Goal: Transaction & Acquisition: Purchase product/service

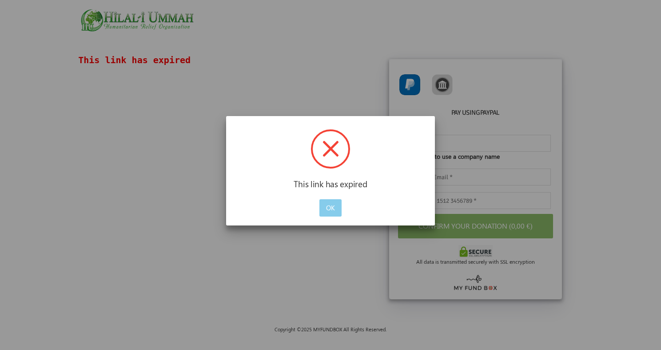
click at [334, 208] on button "OK" at bounding box center [331, 207] width 22 height 17
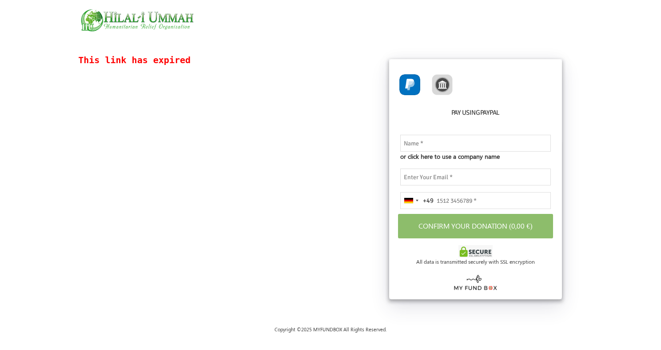
click at [409, 81] on img at bounding box center [409, 84] width 21 height 21
click at [446, 83] on img at bounding box center [442, 84] width 21 height 21
radio input "true"
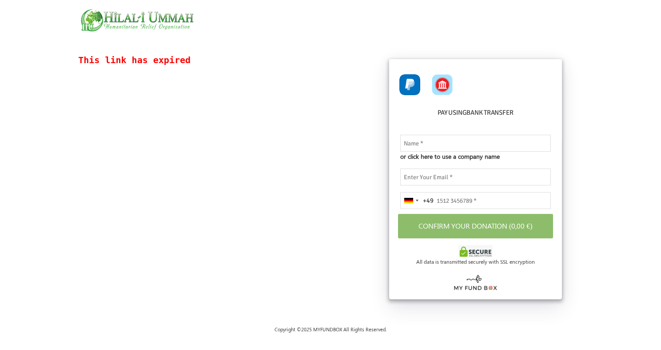
click at [409, 76] on img at bounding box center [409, 84] width 21 height 21
radio input "true"
drag, startPoint x: 185, startPoint y: 58, endPoint x: 68, endPoint y: 55, distance: 117.4
click at [68, 55] on div "This link has expired Details Do you want to receive video Waterwell In the Nam…" at bounding box center [330, 186] width 661 height 279
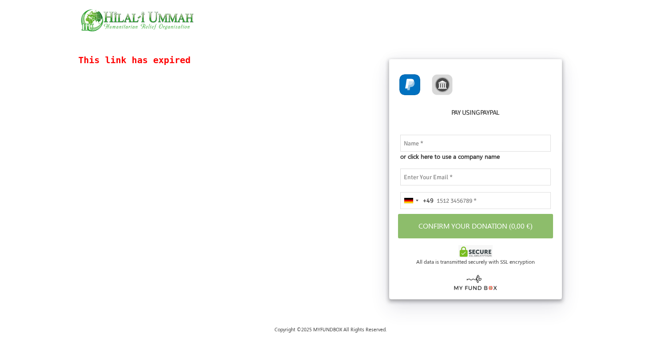
drag, startPoint x: 268, startPoint y: 191, endPoint x: 268, endPoint y: 181, distance: 9.8
click at [268, 187] on div "This link has expired Details Do you want to receive video Waterwell In the Nam…" at bounding box center [331, 180] width 622 height 248
click at [272, 161] on div "This link has expired Details Do you want to receive video Waterwell In the Nam…" at bounding box center [331, 180] width 622 height 248
click at [410, 89] on img at bounding box center [409, 84] width 21 height 21
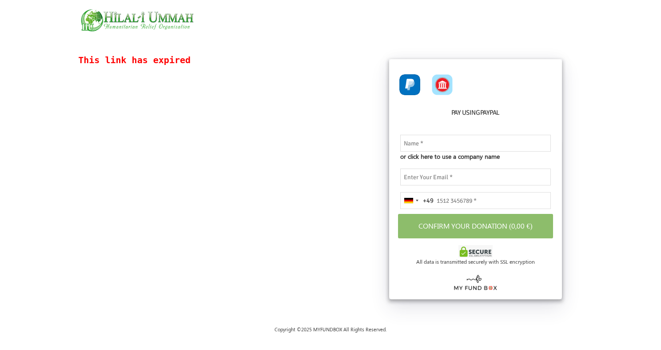
click at [442, 84] on img at bounding box center [442, 84] width 21 height 21
radio input "true"
click at [407, 84] on img at bounding box center [409, 84] width 21 height 21
radio input "true"
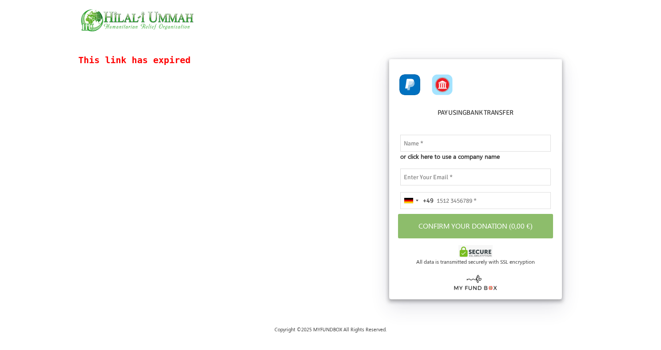
click at [440, 86] on img at bounding box center [442, 84] width 21 height 21
radio input "true"
click at [427, 142] on input "text" at bounding box center [475, 143] width 151 height 17
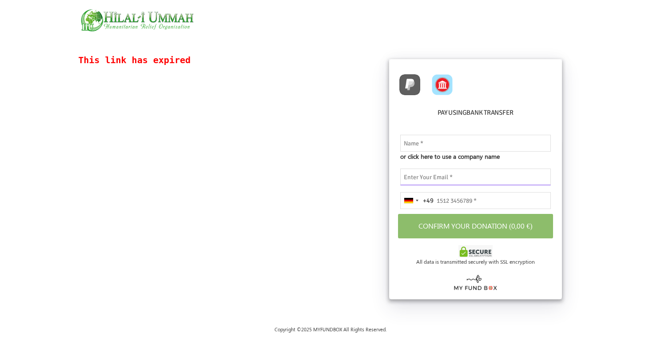
click at [405, 176] on input "email" at bounding box center [475, 176] width 151 height 17
click at [375, 231] on div "This link has expired Details Do you want to receive video Waterwell In the Nam…" at bounding box center [331, 180] width 622 height 248
click at [437, 148] on input "text" at bounding box center [475, 143] width 151 height 17
drag, startPoint x: 250, startPoint y: 259, endPoint x: 267, endPoint y: 247, distance: 21.0
click at [250, 259] on div "This link has expired Details Do you want to receive video Waterwell In the Nam…" at bounding box center [331, 180] width 622 height 248
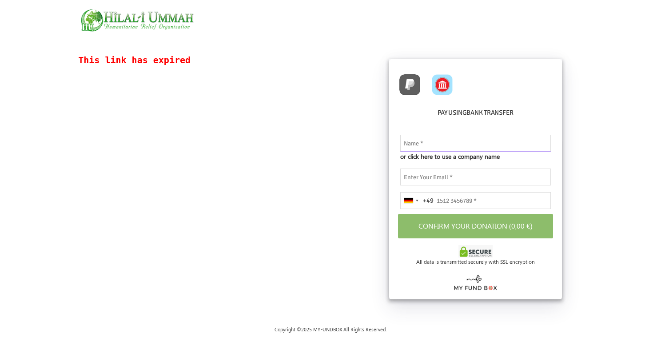
click at [419, 145] on input "text" at bounding box center [475, 143] width 151 height 17
type input "[PERSON_NAME]"
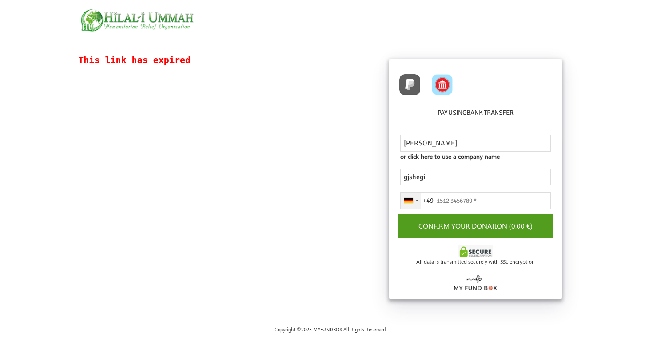
type input "gjshegi"
click at [419, 198] on div "[GEOGRAPHIC_DATA] +49" at bounding box center [411, 200] width 20 height 16
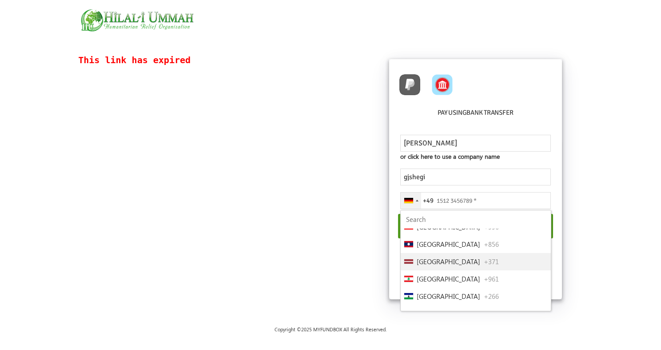
scroll to position [2044, 0]
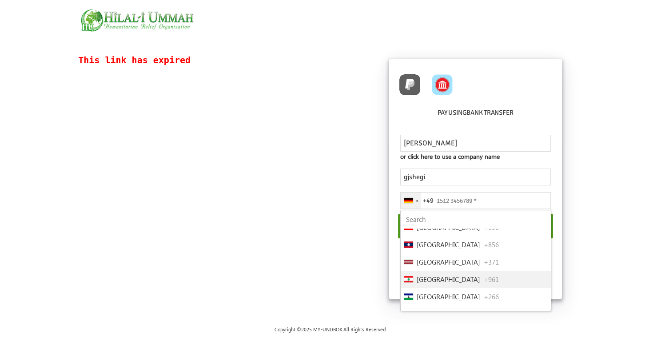
click at [434, 274] on span "[GEOGRAPHIC_DATA]" at bounding box center [449, 279] width 64 height 10
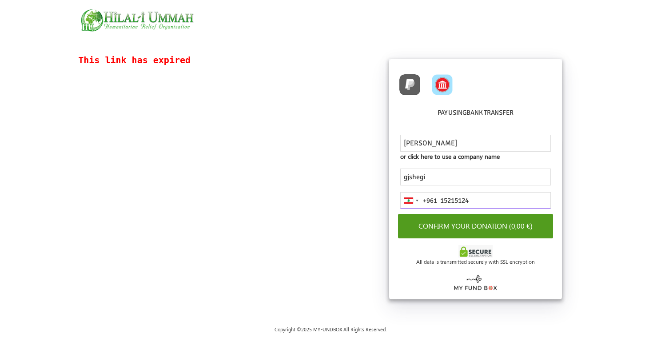
type input "15215124"
click at [456, 227] on button "Confirm your donation (0,00 €)" at bounding box center [476, 226] width 156 height 24
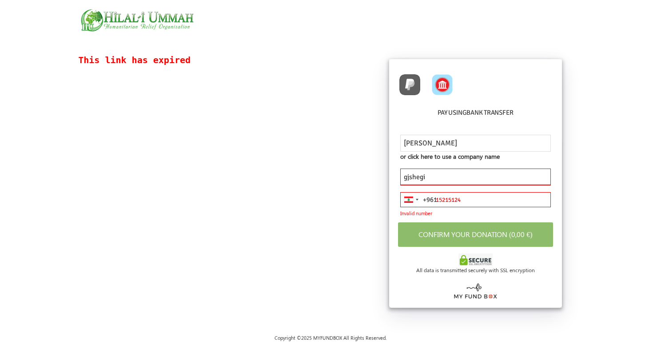
drag, startPoint x: 439, startPoint y: 174, endPoint x: 360, endPoint y: 174, distance: 78.7
click at [360, 174] on div "This link has expired Details Do you want to receive video Waterwell In the Nam…" at bounding box center [331, 184] width 622 height 256
type input "bedevi"
drag, startPoint x: 472, startPoint y: 201, endPoint x: 368, endPoint y: 211, distance: 104.0
click at [368, 211] on div "This link has expired Details Do you want to receive video Waterwell In the Nam…" at bounding box center [331, 184] width 622 height 256
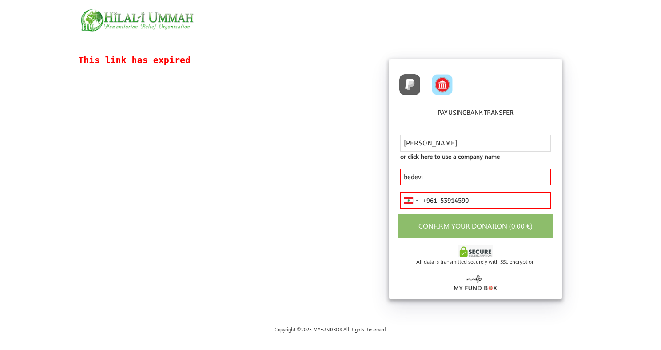
type input "53914590"
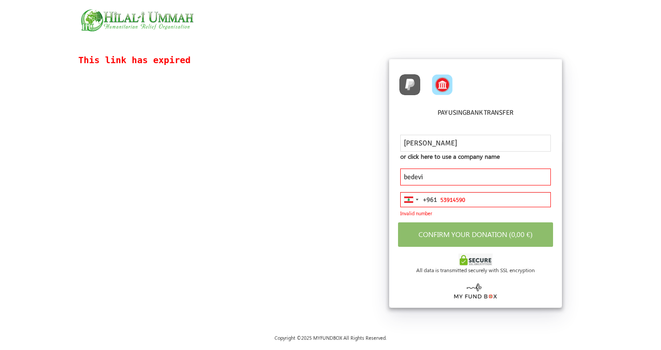
click at [465, 211] on div "[GEOGRAPHIC_DATA] +961 +961 244 results found [GEOGRAPHIC_DATA] +93 [GEOGRAPHIC…" at bounding box center [475, 204] width 151 height 25
click at [417, 199] on div "Selected country" at bounding box center [417, 200] width 3 height 2
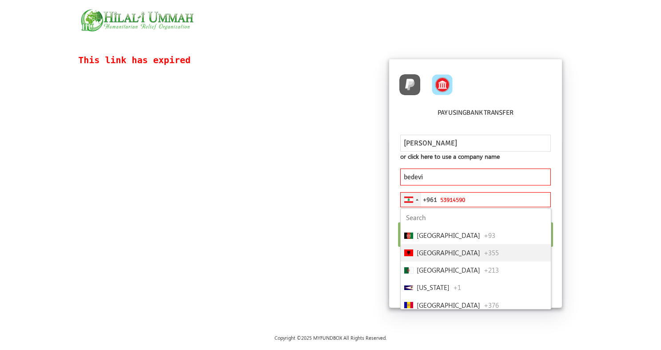
click at [432, 251] on span "[GEOGRAPHIC_DATA]" at bounding box center [449, 253] width 64 height 10
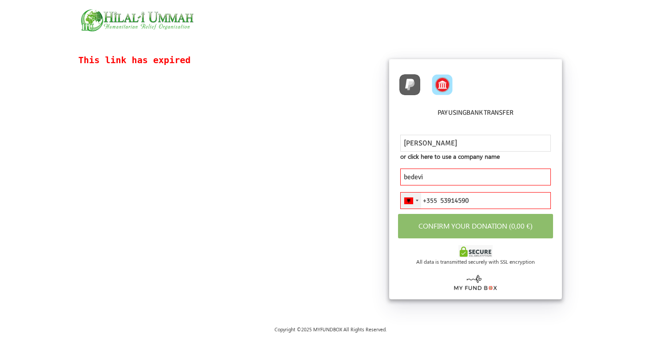
click at [416, 200] on div "Selected country" at bounding box center [417, 201] width 3 height 2
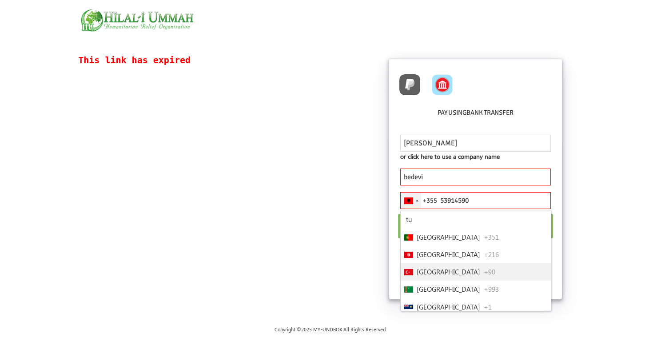
type input "tu"
click at [425, 272] on span "[GEOGRAPHIC_DATA]" at bounding box center [449, 272] width 64 height 10
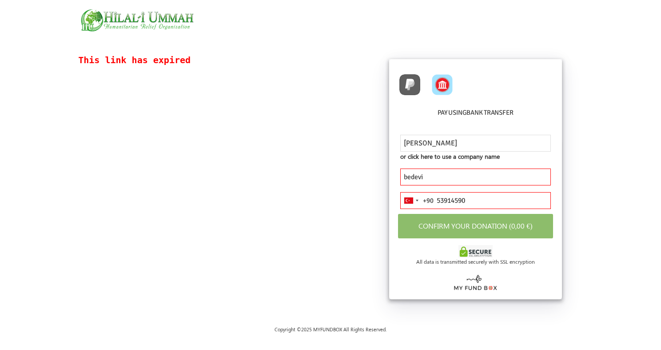
click at [456, 222] on div "[PERSON_NAME] or click here to use a company name Name should be atleast 3 char…" at bounding box center [475, 219] width 173 height 160
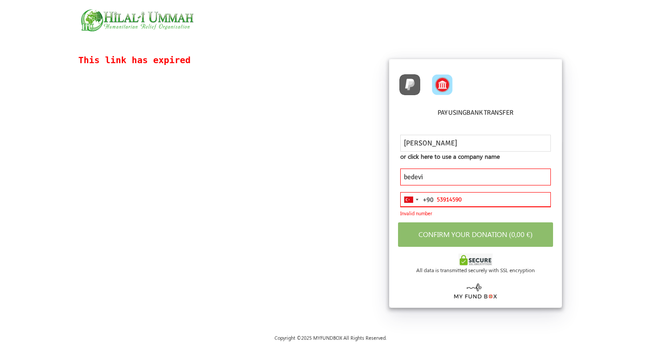
drag, startPoint x: 414, startPoint y: 202, endPoint x: 398, endPoint y: 206, distance: 16.5
click at [398, 206] on div "[GEOGRAPHIC_DATA] +90 +90 tu 8 results found [GEOGRAPHIC_DATA] +351 [GEOGRAPHIC…" at bounding box center [476, 208] width 164 height 32
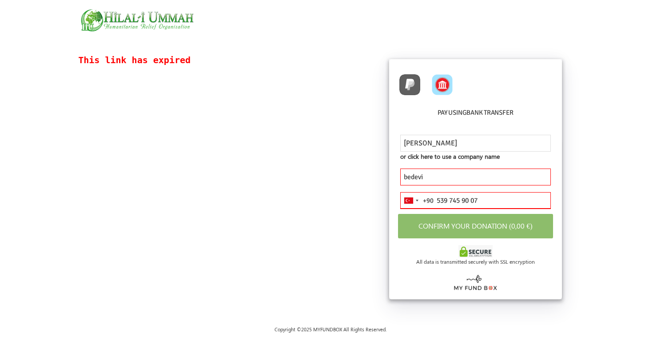
type input "539 745 90 07"
click at [349, 243] on div "This link has expired Details Do you want to receive video Waterwell In the Nam…" at bounding box center [331, 180] width 622 height 248
click at [420, 201] on div "Turkey +90" at bounding box center [411, 200] width 20 height 16
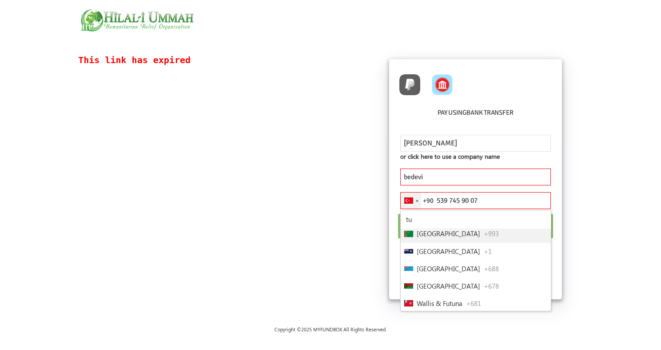
scroll to position [56, 0]
click at [423, 297] on span "Wallis & Futuna" at bounding box center [440, 302] width 46 height 10
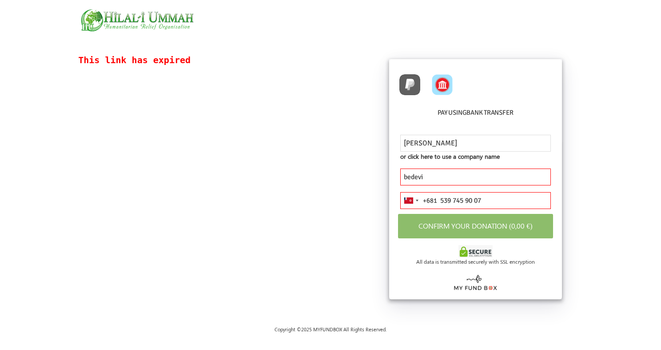
click at [453, 216] on div "[PERSON_NAME] or click here to use a company name Name should be atleast 3 char…" at bounding box center [475, 219] width 173 height 160
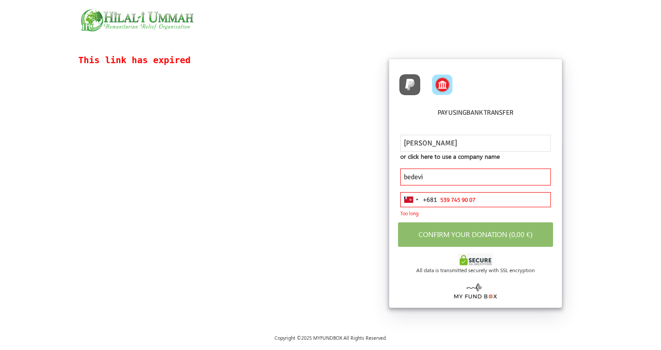
click at [405, 215] on span "Too long" at bounding box center [409, 214] width 18 height 8
drag, startPoint x: 478, startPoint y: 197, endPoint x: 365, endPoint y: 210, distance: 114.1
click at [365, 210] on div "This link has expired Details Do you want to receive video Waterwell In the Nam…" at bounding box center [331, 184] width 622 height 256
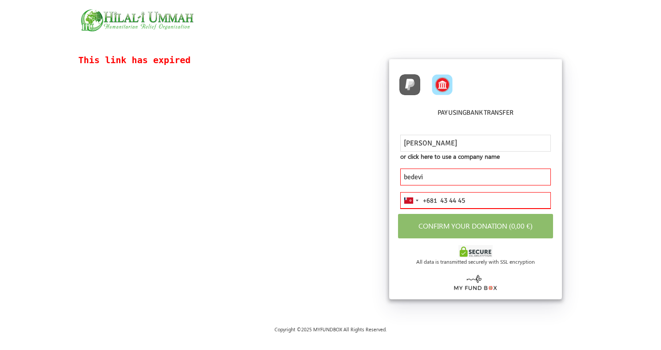
type input "43 44 45"
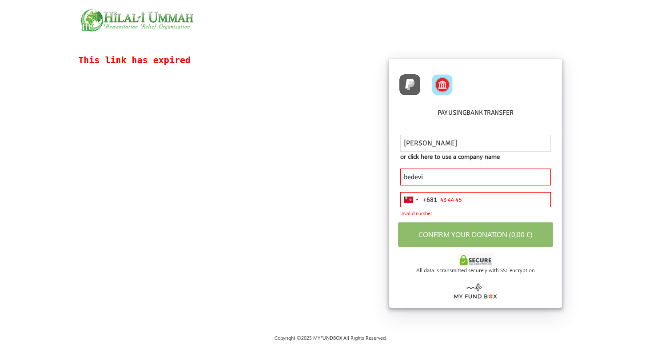
click at [347, 215] on div "This link has expired Details Do you want to receive video Waterwell In the Nam…" at bounding box center [331, 184] width 622 height 256
click at [413, 197] on div "[GEOGRAPHIC_DATA] +681" at bounding box center [411, 199] width 20 height 14
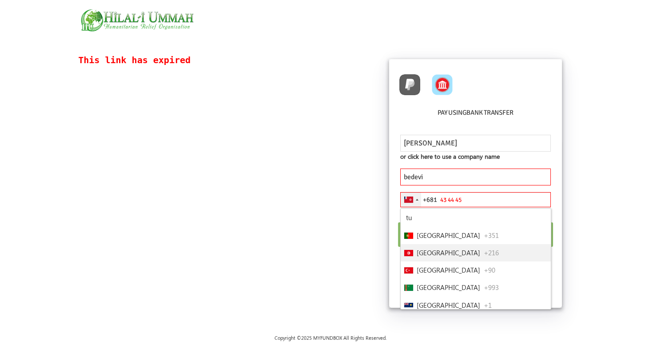
click at [427, 254] on span "[GEOGRAPHIC_DATA]" at bounding box center [449, 253] width 64 height 10
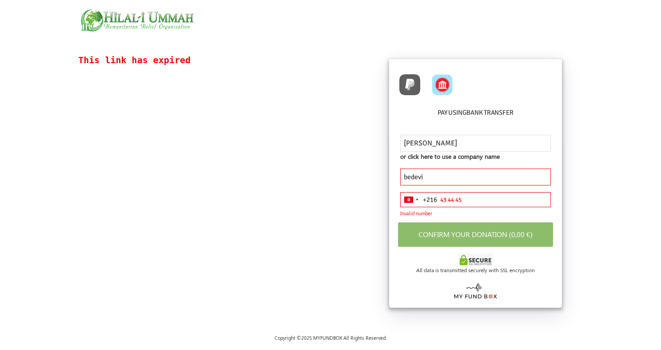
drag, startPoint x: 417, startPoint y: 201, endPoint x: 415, endPoint y: 183, distance: 17.9
click at [416, 196] on div "Tunisia +216" at bounding box center [411, 199] width 20 height 14
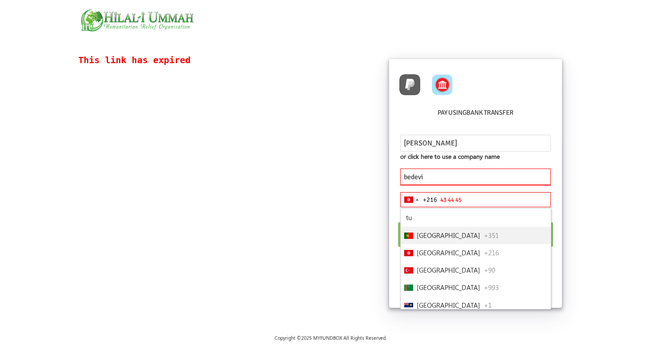
drag, startPoint x: 432, startPoint y: 169, endPoint x: 371, endPoint y: 173, distance: 61.0
click at [371, 173] on div "This link has expired Details Do you want to receive video Waterwell In the Nam…" at bounding box center [331, 184] width 622 height 256
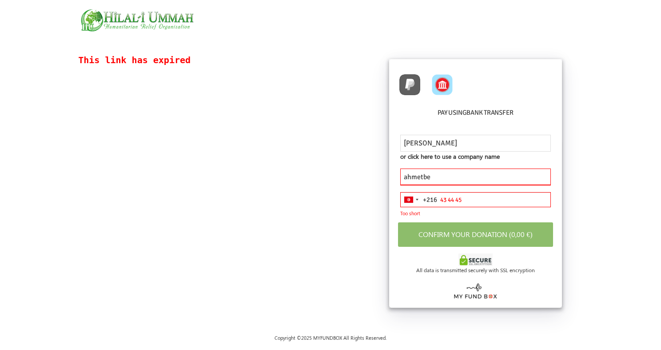
type input "[EMAIL_ADDRESS][DOMAIN_NAME]"
click at [455, 199] on input "43 44 45" at bounding box center [475, 199] width 151 height 15
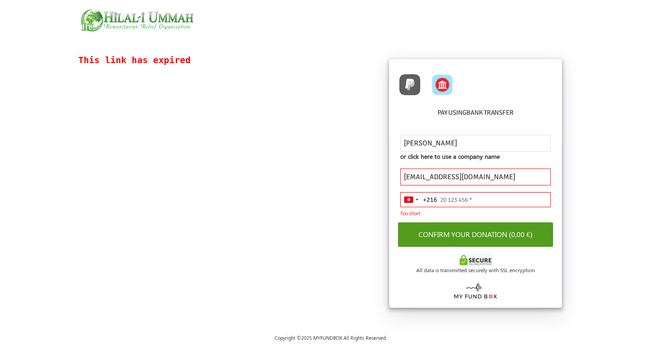
click at [426, 197] on div "+216" at bounding box center [430, 200] width 14 height 10
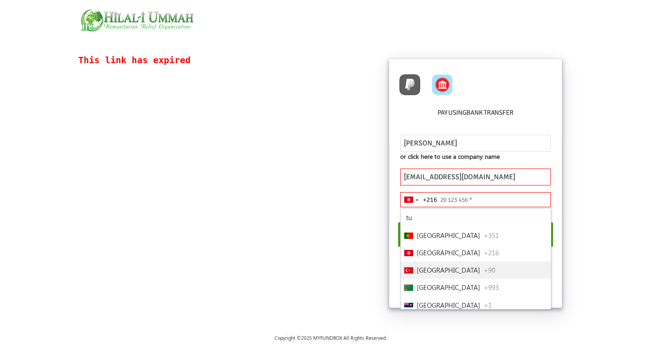
drag, startPoint x: 427, startPoint y: 270, endPoint x: 431, endPoint y: 258, distance: 12.4
click at [427, 270] on span "[GEOGRAPHIC_DATA]" at bounding box center [449, 270] width 64 height 10
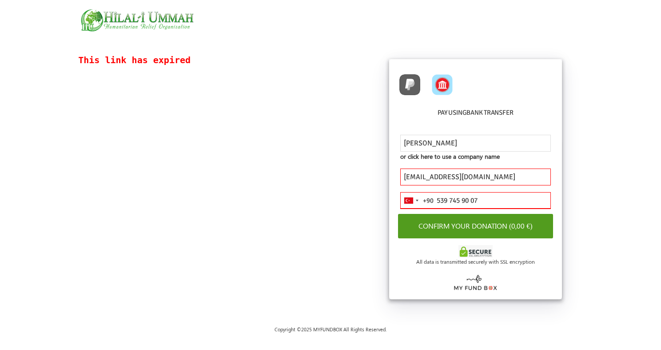
type input "539 745 90 07"
click at [305, 276] on div "This link has expired Details Do you want to receive video Waterwell In the Nam…" at bounding box center [331, 180] width 622 height 248
click at [444, 224] on button "Confirm your donation (0,00 €)" at bounding box center [476, 226] width 156 height 24
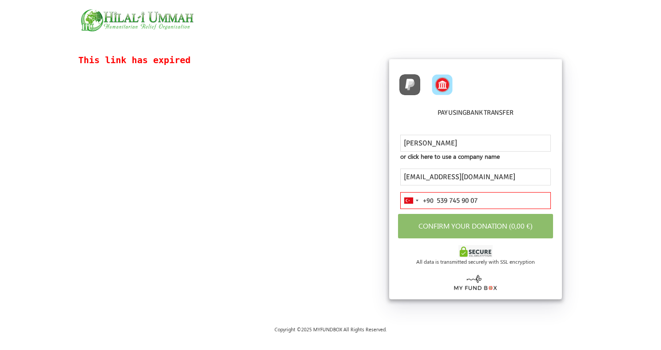
click at [318, 234] on div "This link has expired Details Do you want to receive video Waterwell In the Nam…" at bounding box center [331, 180] width 622 height 248
click at [468, 145] on input "[PERSON_NAME]" at bounding box center [475, 143] width 151 height 17
click at [337, 176] on div "This link has expired Details Do you want to receive video Waterwell In the Nam…" at bounding box center [331, 180] width 622 height 248
click at [444, 144] on input "[PERSON_NAME]" at bounding box center [475, 143] width 151 height 17
type input "[PERSON_NAME]"
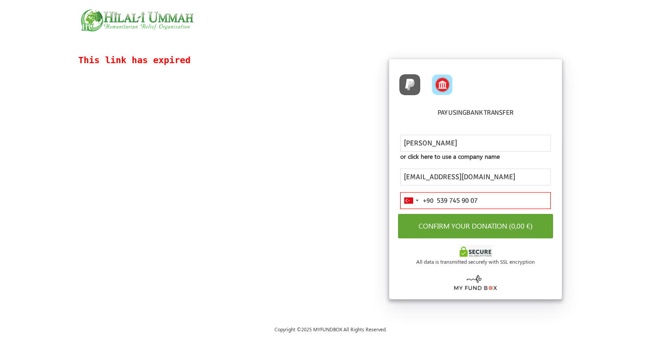
click at [470, 227] on button "Confirm your donation (0,00 €)" at bounding box center [476, 226] width 156 height 24
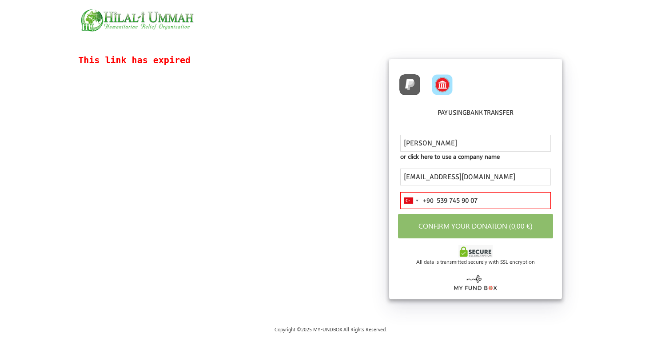
click at [606, 224] on div "This link has expired Details Do you want to receive video Waterwell In the Nam…" at bounding box center [331, 180] width 622 height 248
click at [494, 288] on img at bounding box center [476, 281] width 44 height 18
drag, startPoint x: 194, startPoint y: 64, endPoint x: 75, endPoint y: 53, distance: 119.5
click at [75, 53] on div "This link has expired Details Do you want to receive video Waterwell In the Nam…" at bounding box center [330, 186] width 661 height 279
copy p "This link has expired"
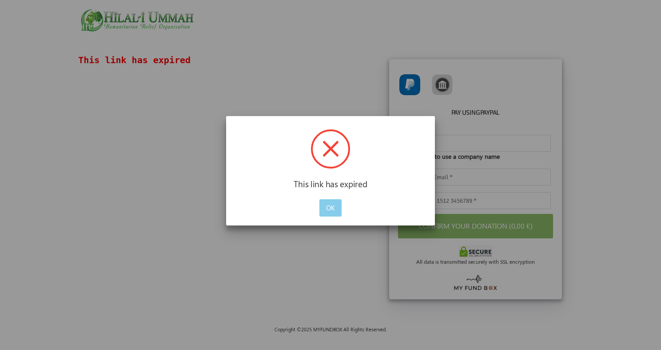
click at [332, 207] on button "OK" at bounding box center [331, 207] width 22 height 17
click at [338, 212] on button "OK" at bounding box center [331, 207] width 22 height 17
